Goal: Task Accomplishment & Management: Use online tool/utility

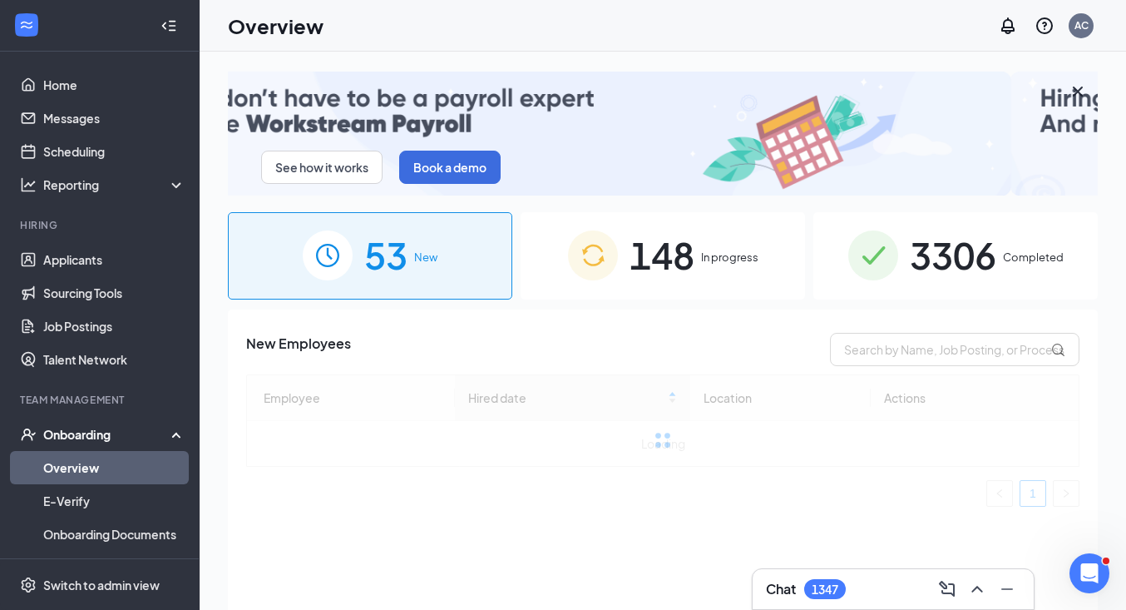
click at [685, 258] on span "148" at bounding box center [662, 254] width 65 height 57
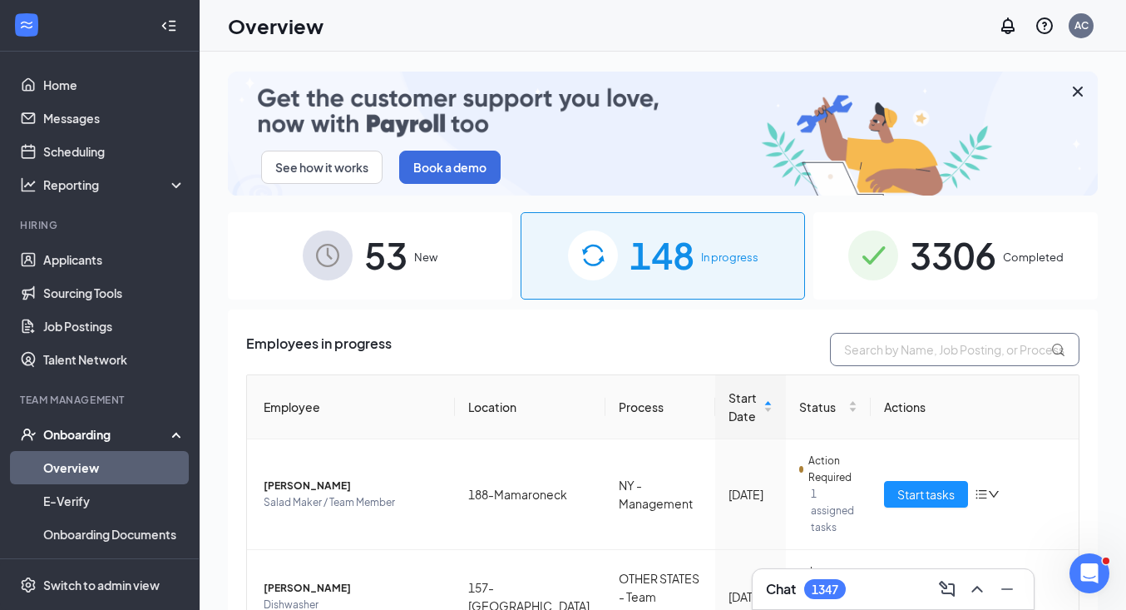
click at [904, 353] on input "text" at bounding box center [955, 349] width 250 height 33
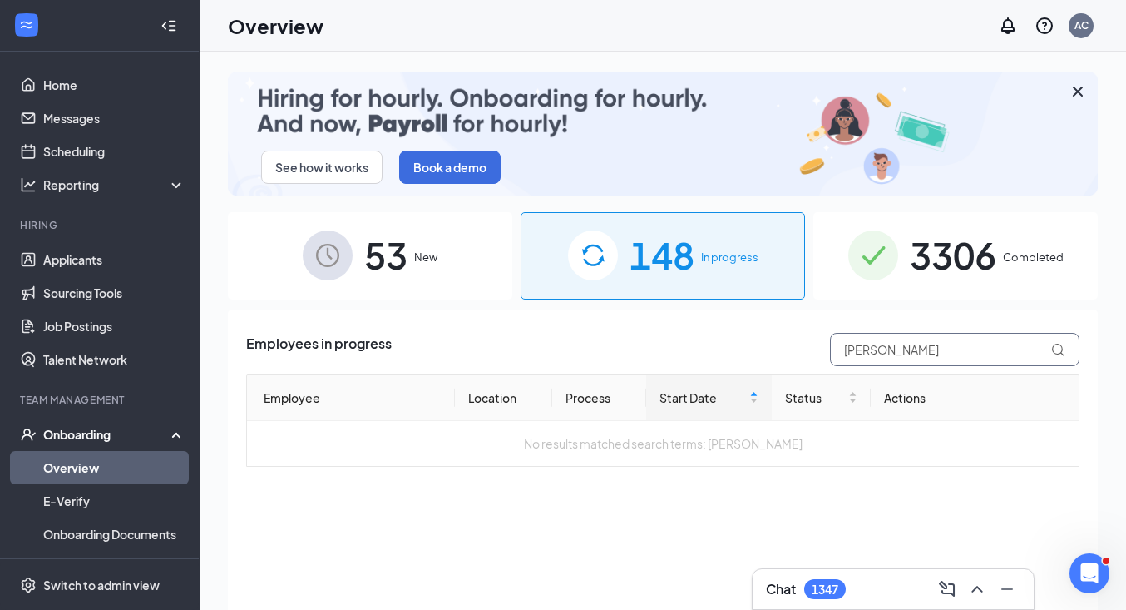
type input "[PERSON_NAME]"
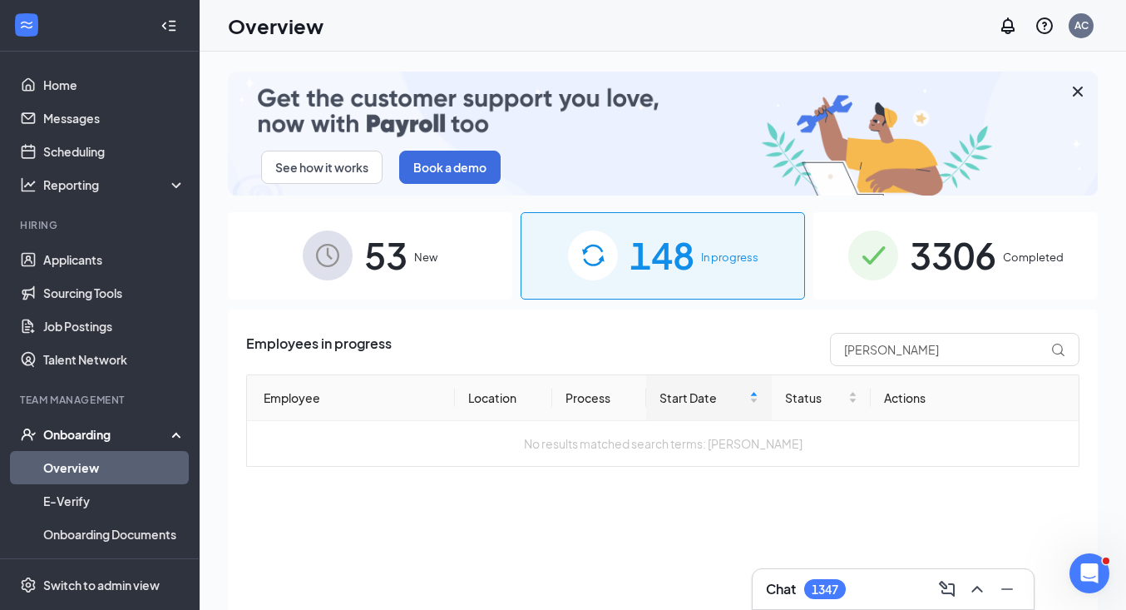
click at [405, 257] on span "53" at bounding box center [385, 254] width 43 height 57
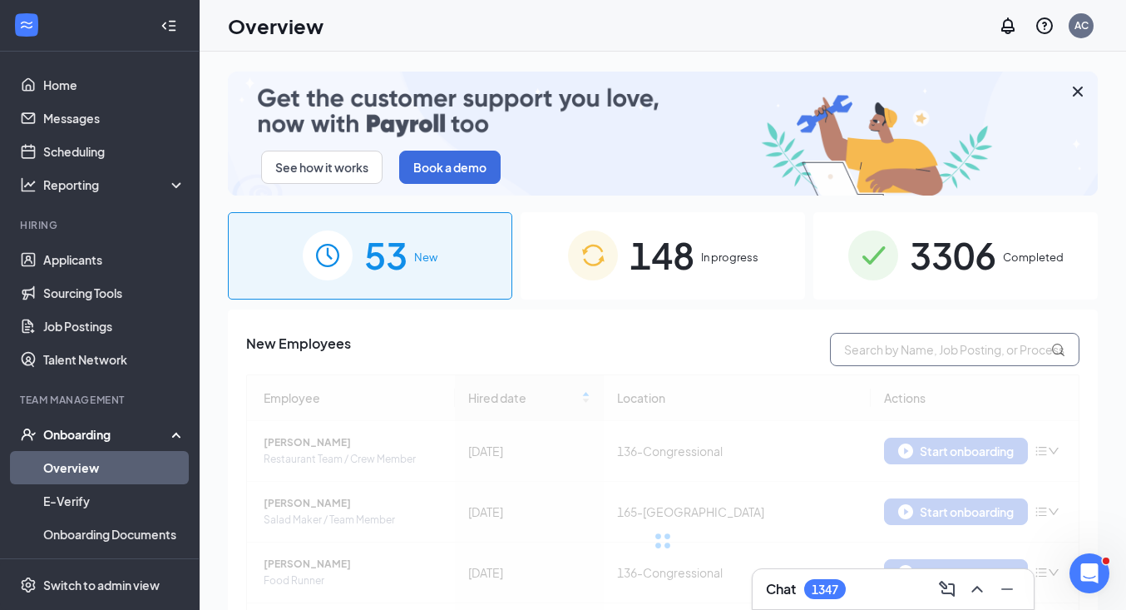
click at [916, 344] on input "text" at bounding box center [955, 349] width 250 height 33
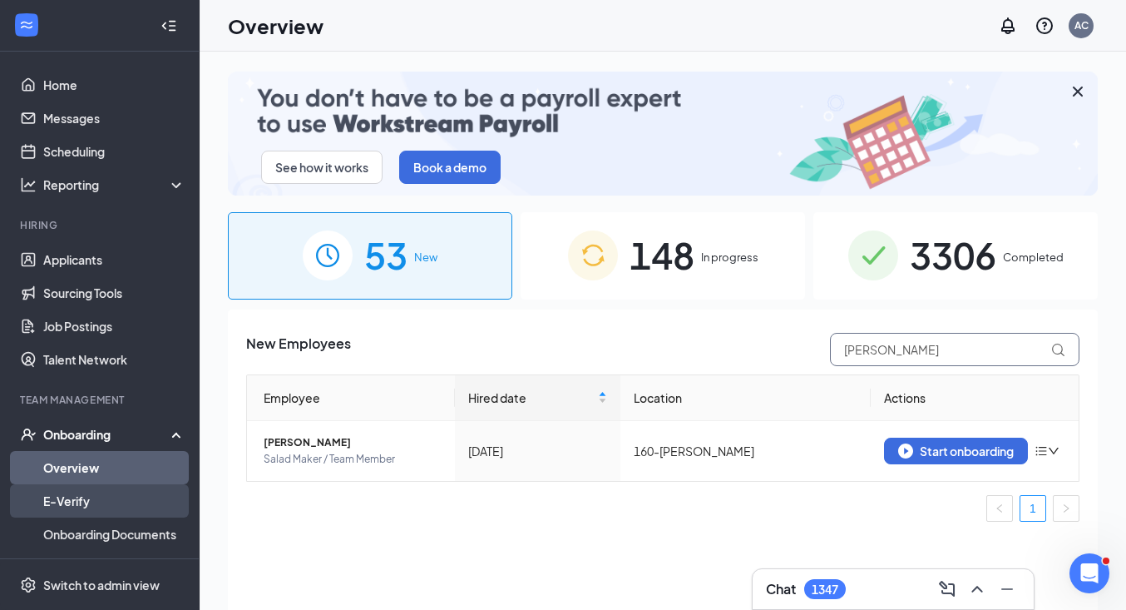
type input "[PERSON_NAME]"
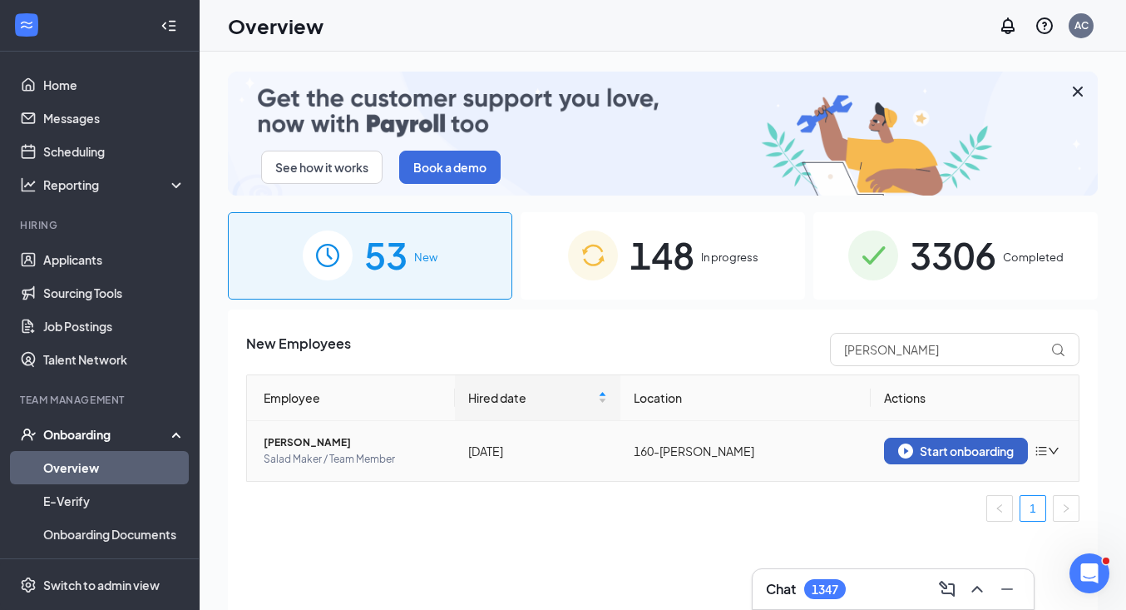
click at [931, 452] on div "Start onboarding" at bounding box center [956, 450] width 116 height 15
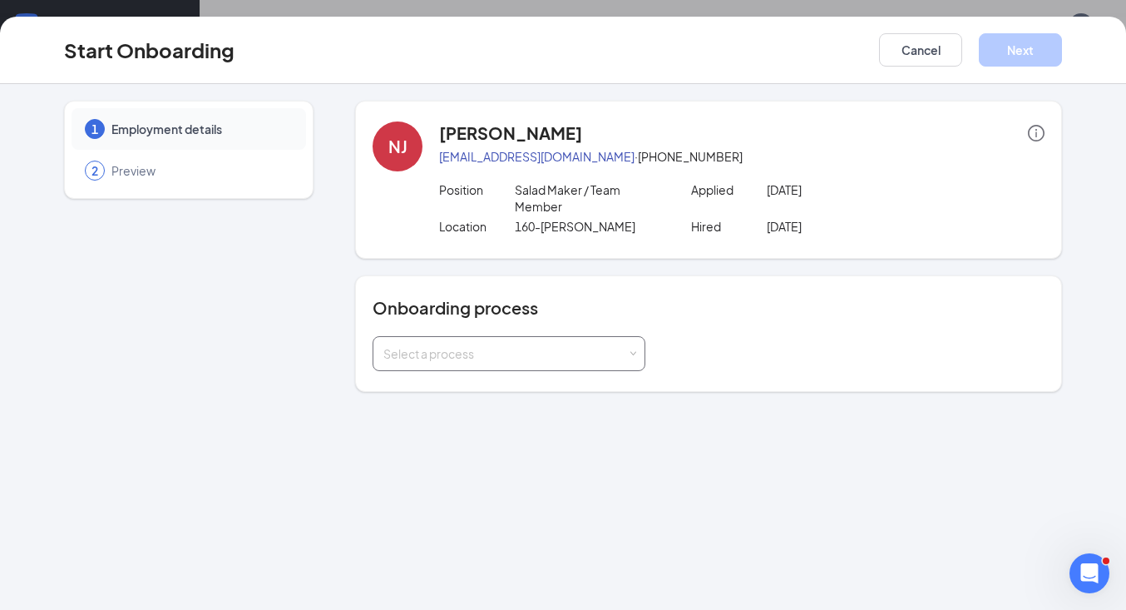
click at [500, 352] on div "Select a process" at bounding box center [505, 353] width 244 height 17
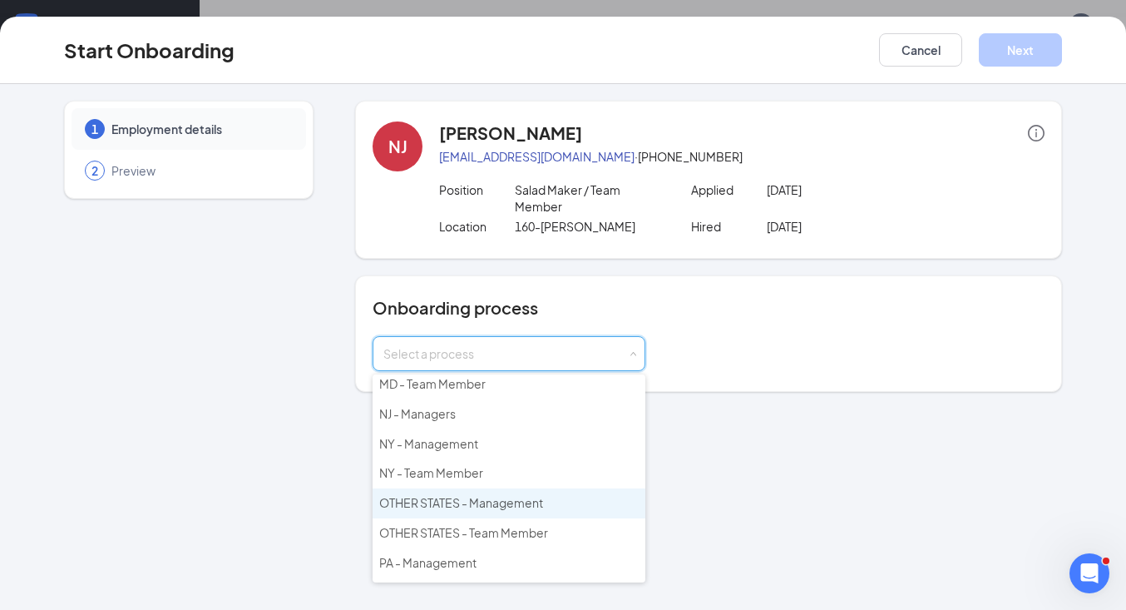
scroll to position [220, 0]
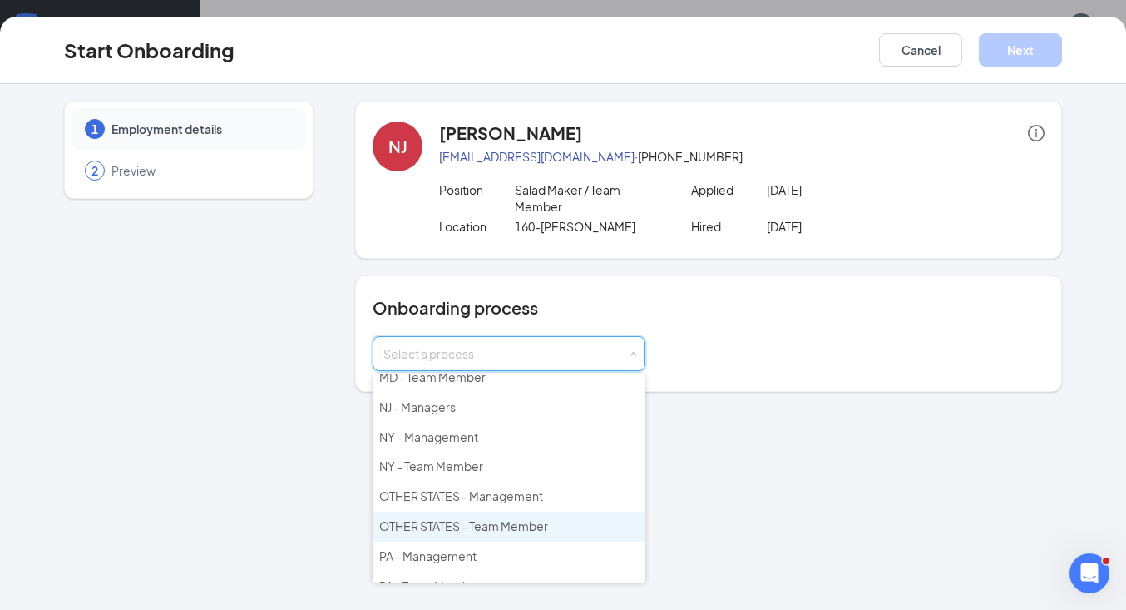
click at [513, 518] on span "OTHER STATES - Team Member" at bounding box center [463, 525] width 169 height 15
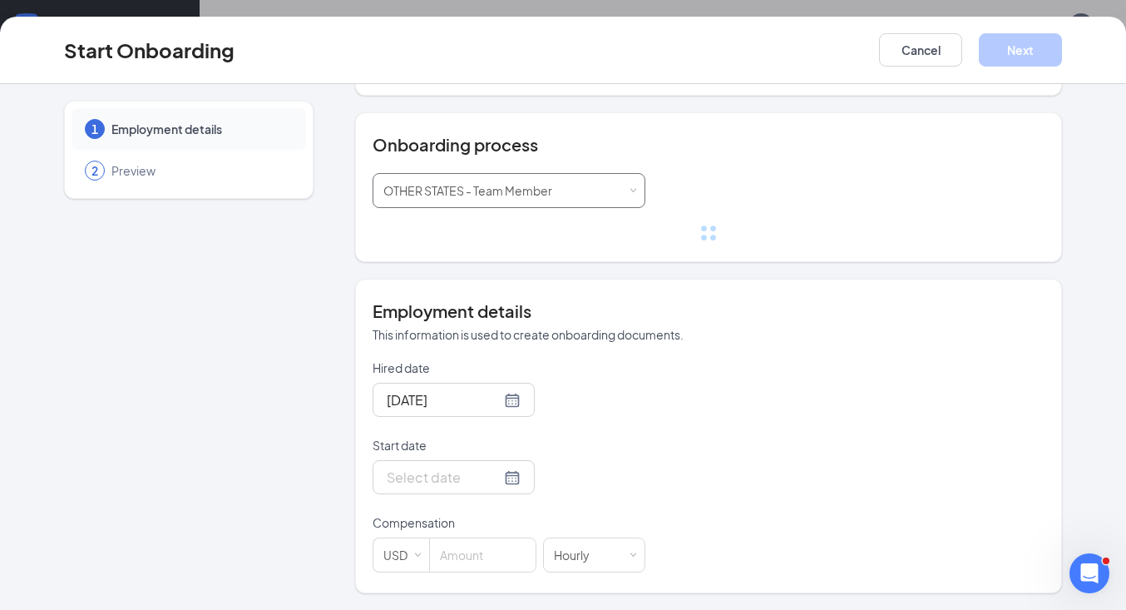
scroll to position [130, 0]
